Goal: Task Accomplishment & Management: Complete application form

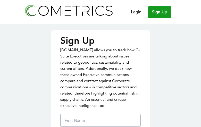
type input "WYELfTxAiqQENuDD"
type input "RViUZRIptDVnV"
type input "tYWAMAyRUpG"
type input "[EMAIL_ADDRESS][DOMAIN_NAME]"
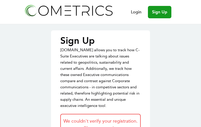
type input "IBPioxYPtTpkci"
type input "xebNFYiHo"
type input "hrgEqZsEoXCR"
type input "[EMAIL_ADDRESS][DOMAIN_NAME]"
